Goal: Transaction & Acquisition: Purchase product/service

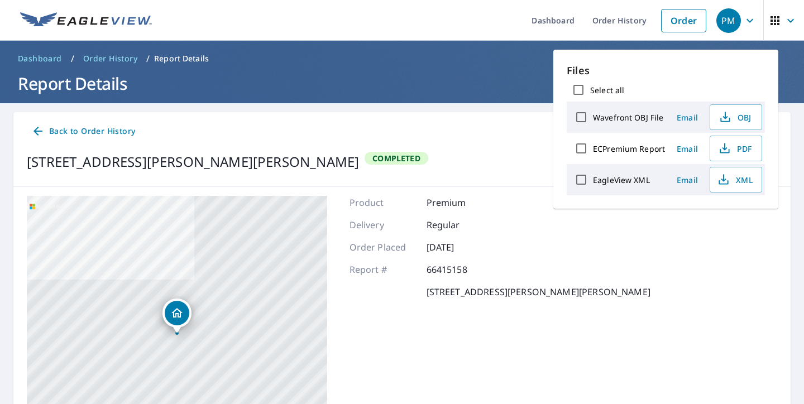
scroll to position [117, 0]
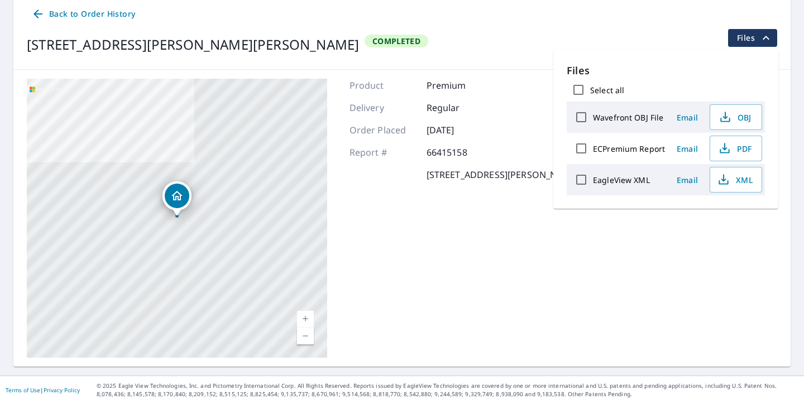
click at [756, 36] on span "Files" at bounding box center [755, 37] width 36 height 13
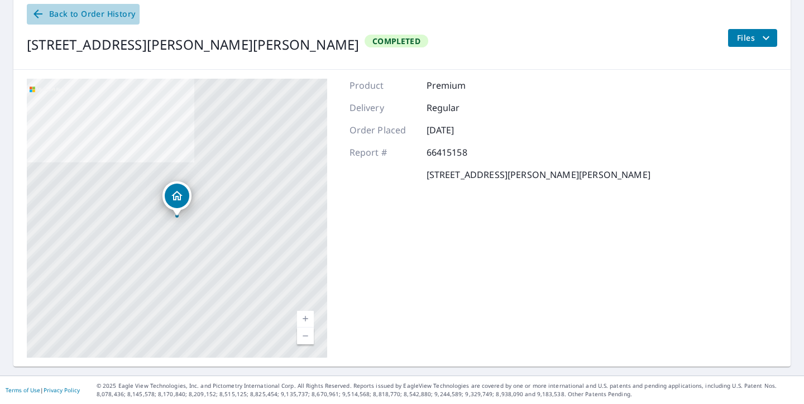
click at [98, 18] on span "Back to Order History" at bounding box center [83, 14] width 104 height 14
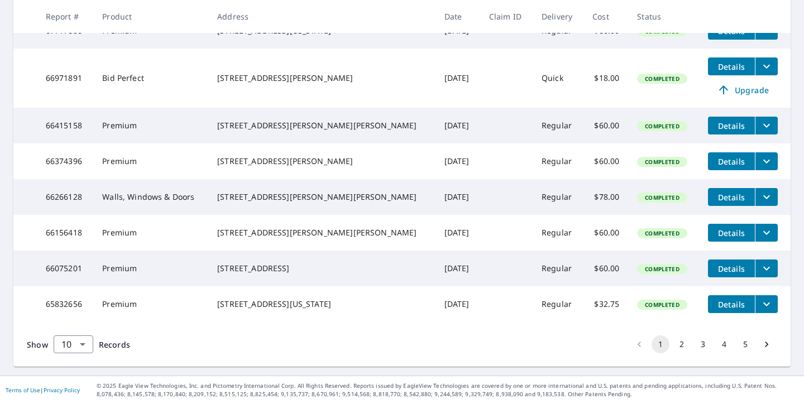
scroll to position [346, 0]
click at [683, 343] on button "2" at bounding box center [681, 344] width 18 height 18
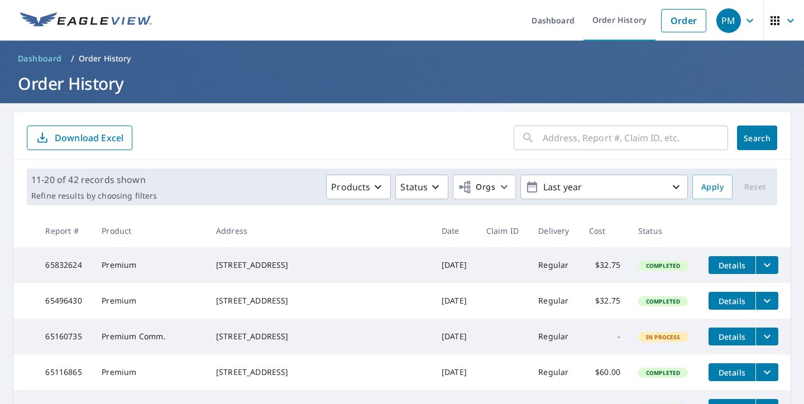
click at [568, 130] on input "text" at bounding box center [634, 137] width 185 height 31
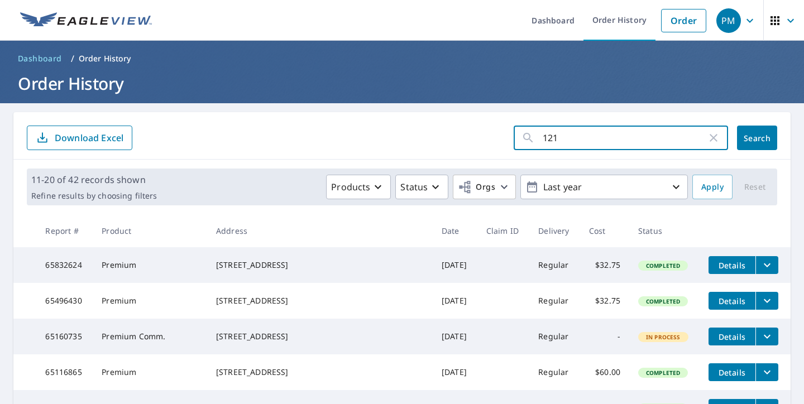
type input "1216"
click at [758, 140] on span "Search" at bounding box center [757, 138] width 22 height 11
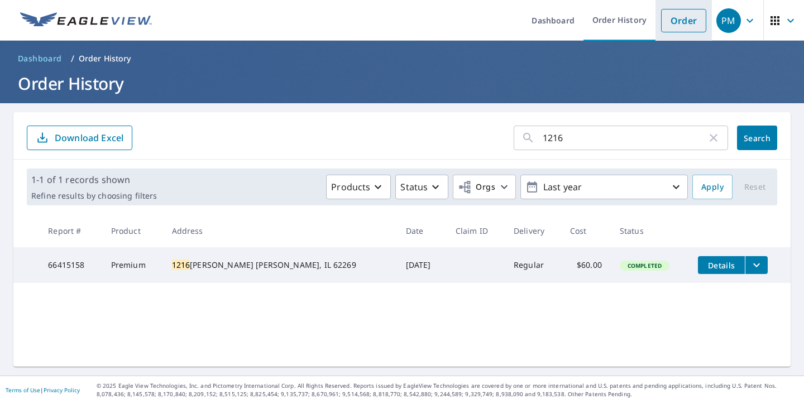
click at [670, 20] on link "Order" at bounding box center [683, 20] width 45 height 23
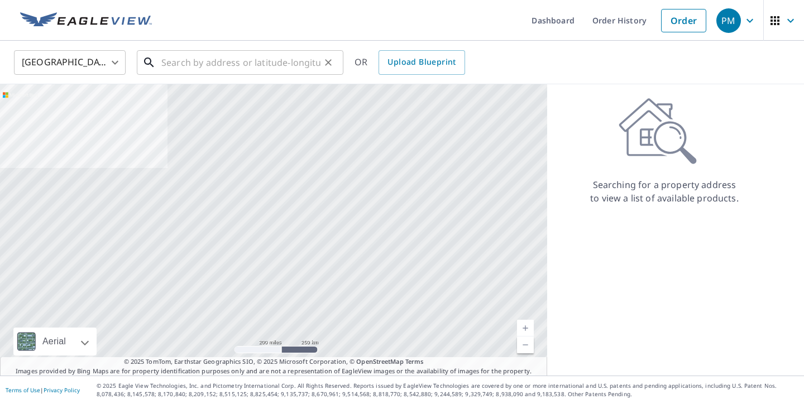
click at [283, 75] on div "​" at bounding box center [240, 62] width 206 height 25
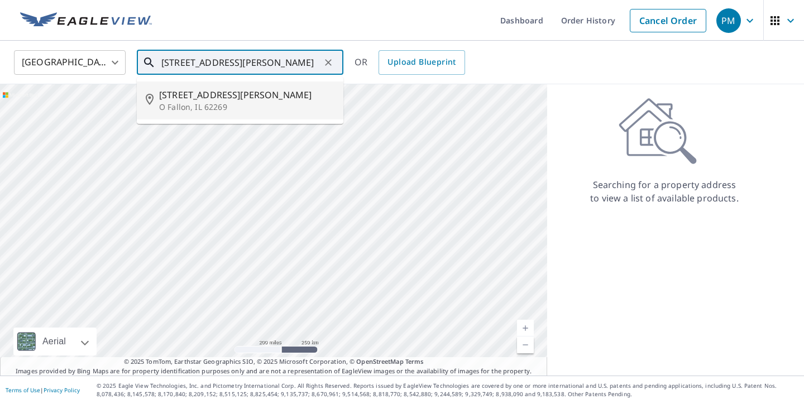
click at [253, 113] on li "[STREET_ADDRESS][PERSON_NAME][PERSON_NAME]" at bounding box center [240, 100] width 206 height 38
type input "[STREET_ADDRESS][PERSON_NAME][PERSON_NAME]"
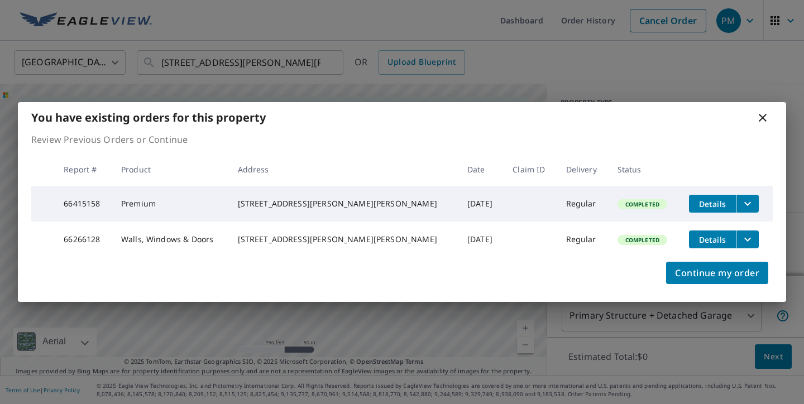
click at [557, 247] on td "Regular" at bounding box center [582, 240] width 51 height 36
click at [732, 276] on span "Continue my order" at bounding box center [717, 273] width 84 height 16
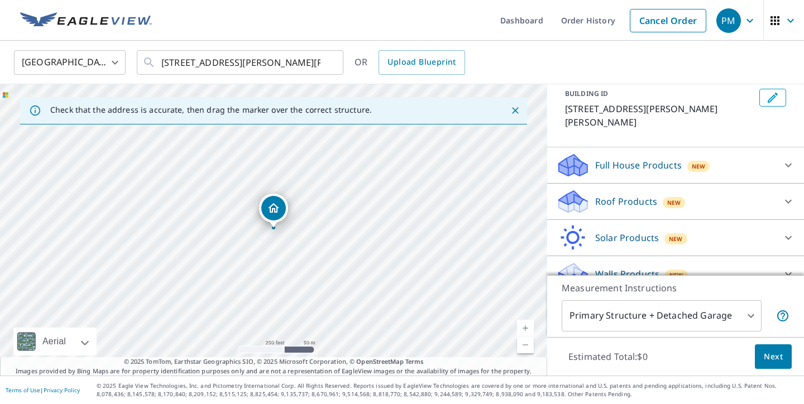
scroll to position [70, 0]
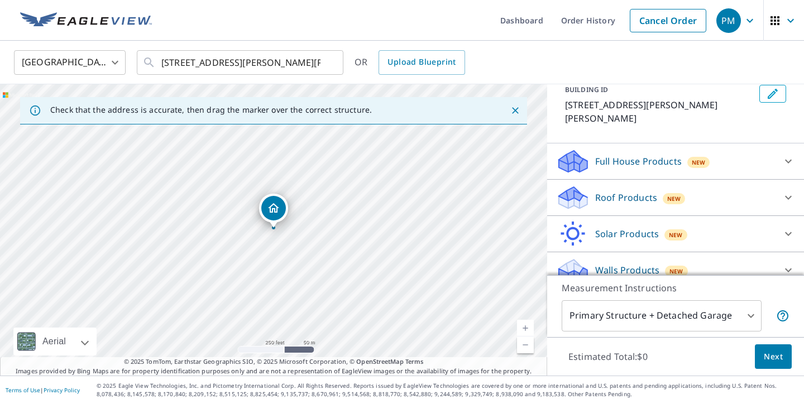
click at [696, 257] on div "Walls Products New" at bounding box center [665, 270] width 219 height 26
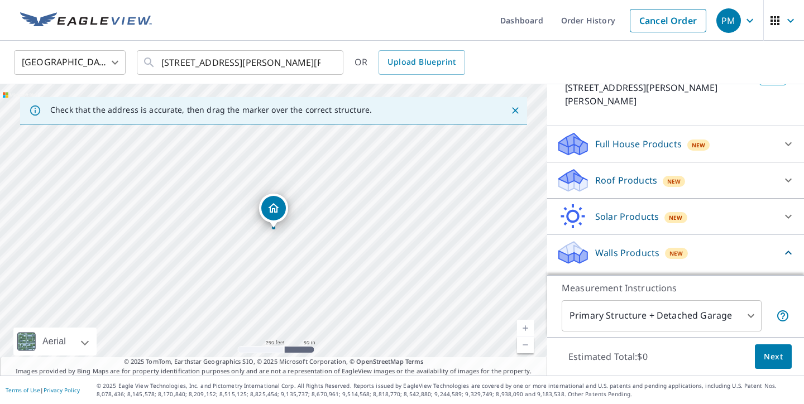
scroll to position [132, 0]
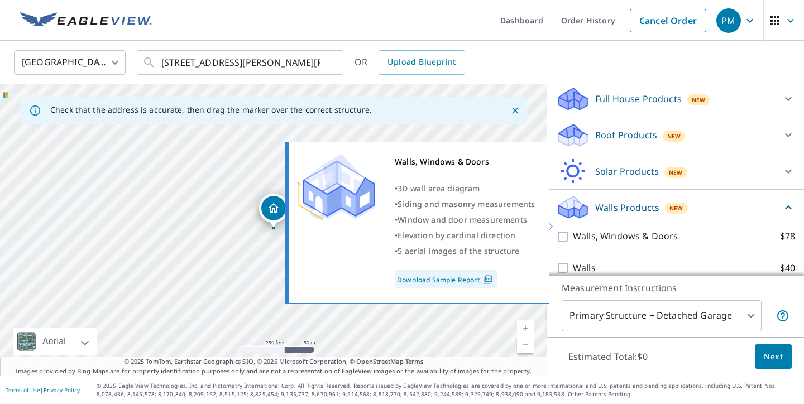
click at [652, 229] on p "Walls, Windows & Doors" at bounding box center [625, 236] width 105 height 14
click at [573, 230] on input "Walls, Windows & Doors $78" at bounding box center [564, 236] width 17 height 13
checkbox input "true"
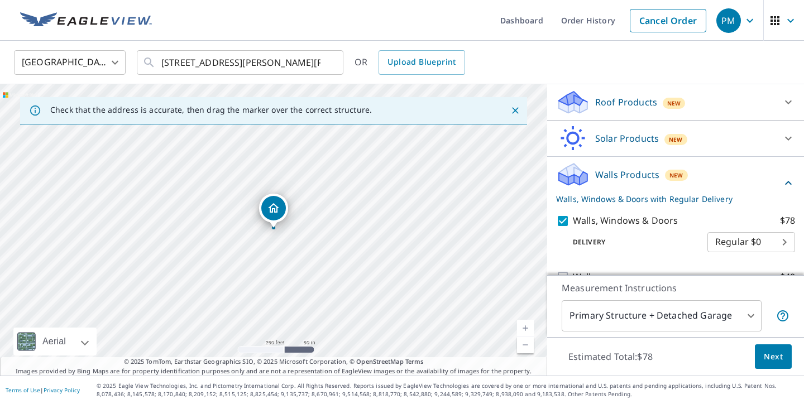
scroll to position [174, 0]
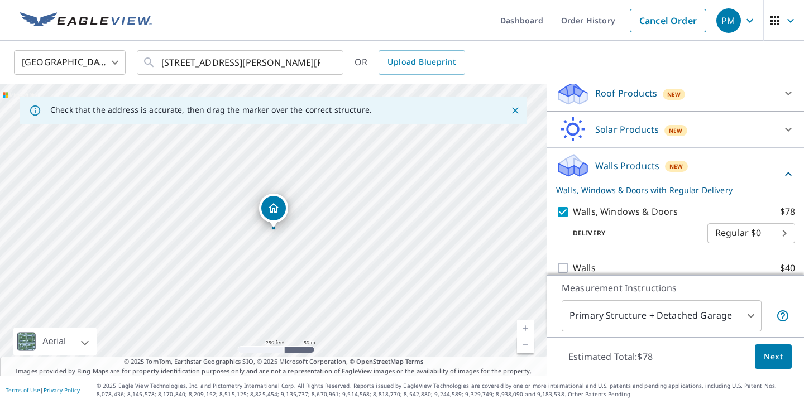
click at [738, 220] on body "PM PM Dashboard Order History Cancel Order PM United States [GEOGRAPHIC_DATA] ​…" at bounding box center [402, 202] width 804 height 404
click at [738, 220] on ul "Regular $0" at bounding box center [751, 218] width 88 height 29
click at [719, 192] on div at bounding box center [402, 202] width 804 height 404
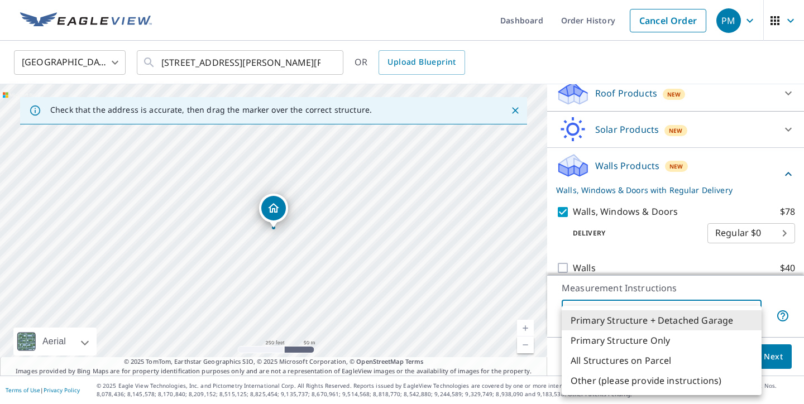
click at [715, 314] on body "PM PM Dashboard Order History Cancel Order PM United States [GEOGRAPHIC_DATA] ​…" at bounding box center [402, 202] width 804 height 404
click at [691, 343] on li "Primary Structure Only" at bounding box center [661, 340] width 200 height 20
type input "2"
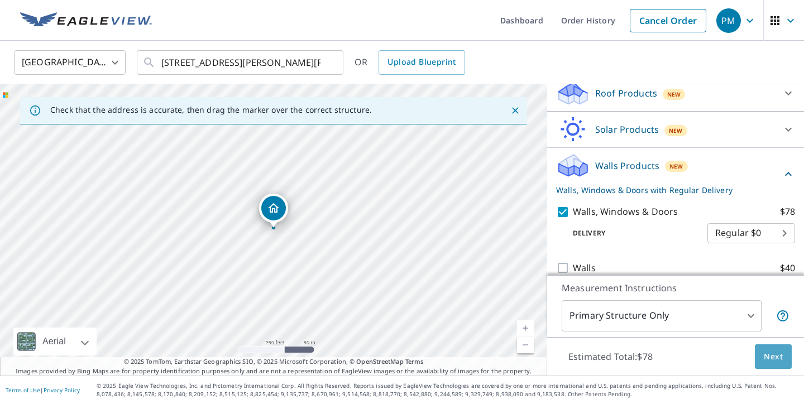
click at [764, 359] on span "Next" at bounding box center [772, 357] width 19 height 14
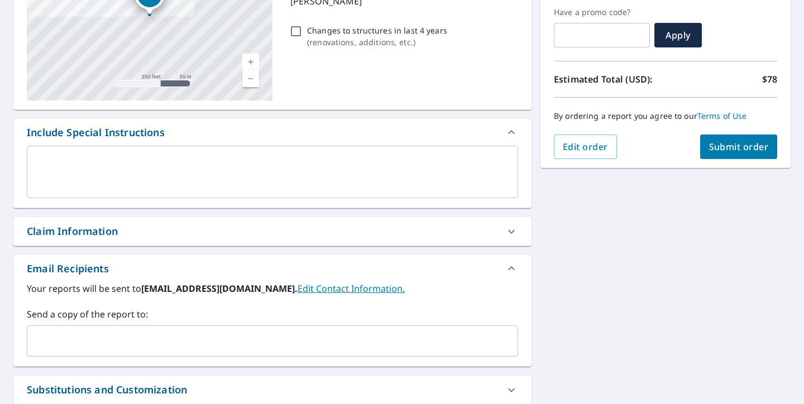
scroll to position [189, 0]
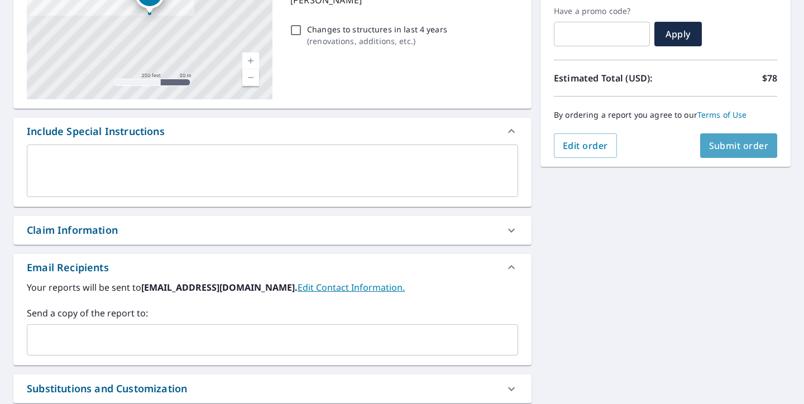
click at [756, 141] on span "Submit order" at bounding box center [739, 146] width 60 height 12
